Goal: Information Seeking & Learning: Learn about a topic

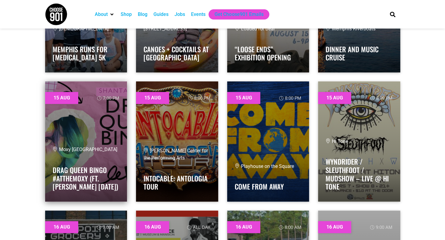
scroll to position [1443, 0]
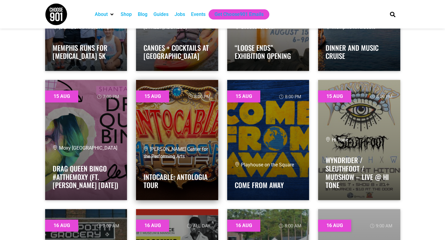
click at [159, 134] on link at bounding box center [177, 140] width 82 height 120
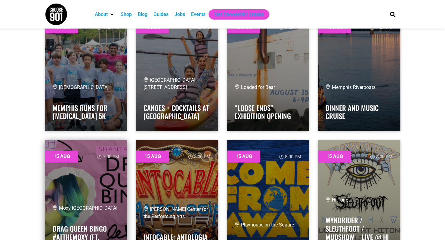
scroll to position [1353, 0]
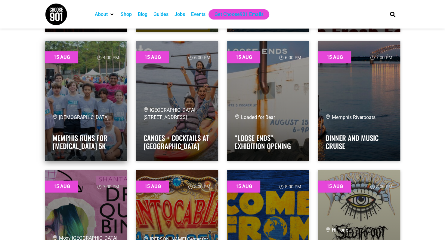
click at [67, 96] on link at bounding box center [86, 101] width 82 height 120
click at [69, 87] on link at bounding box center [86, 101] width 82 height 120
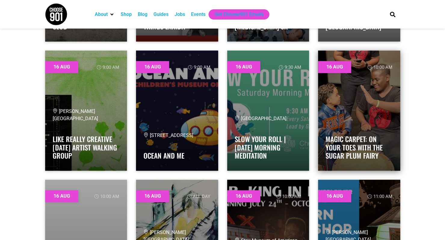
scroll to position [1774, 0]
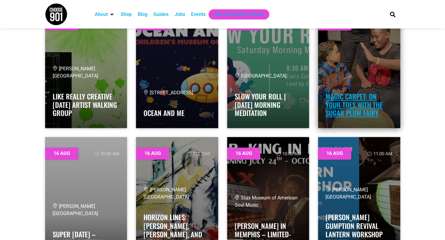
click at [358, 95] on link "Magic Carpet: On Your Toes with the Sugar Plum Fairy" at bounding box center [353, 104] width 57 height 27
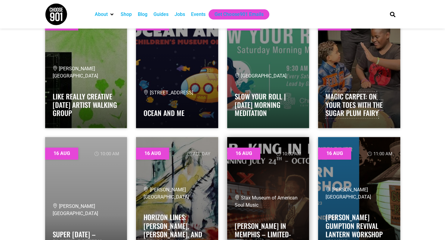
scroll to position [1834, 0]
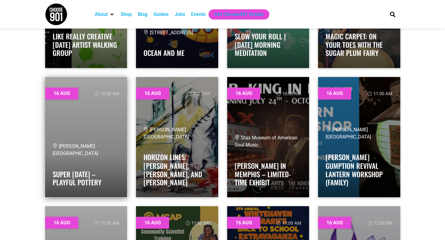
click at [94, 105] on link at bounding box center [86, 137] width 82 height 120
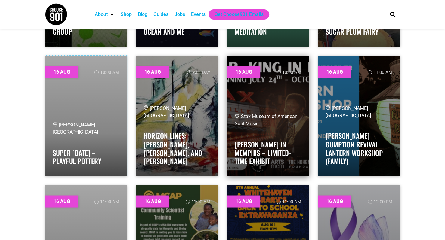
scroll to position [1864, 0]
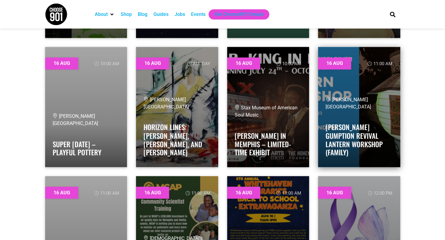
click at [382, 76] on link at bounding box center [359, 107] width 82 height 120
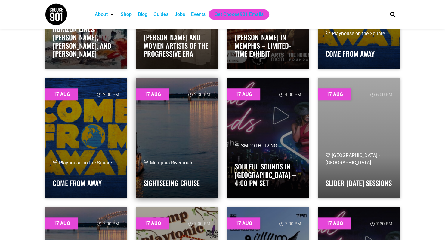
scroll to position [2826, 0]
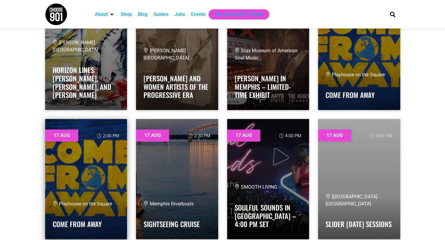
click at [106, 168] on link at bounding box center [86, 179] width 82 height 120
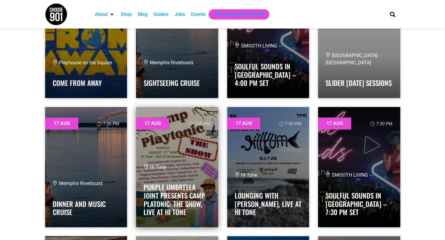
scroll to position [2976, 0]
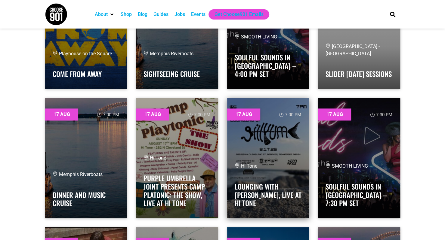
click at [249, 163] on span "Hi Tone" at bounding box center [245, 166] width 23 height 6
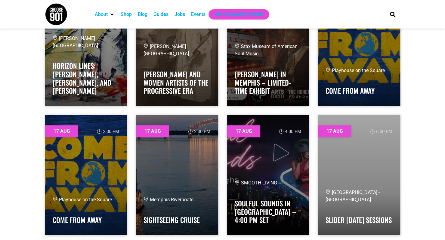
scroll to position [2796, 0]
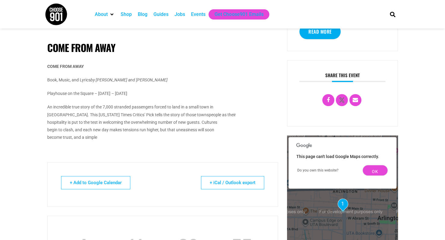
scroll to position [90, 0]
